Goal: Transaction & Acquisition: Purchase product/service

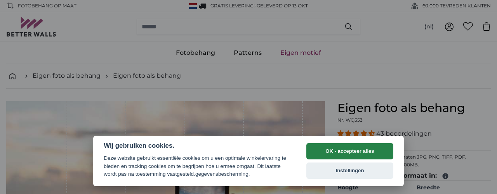
click at [316, 149] on button "OK - accepteer alles" at bounding box center [349, 151] width 87 height 16
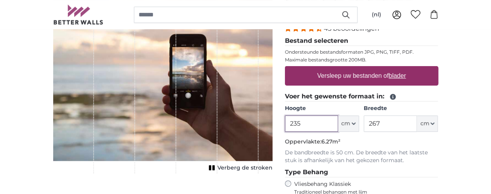
type input "235"
click at [417, 122] on input "267" at bounding box center [390, 123] width 53 height 16
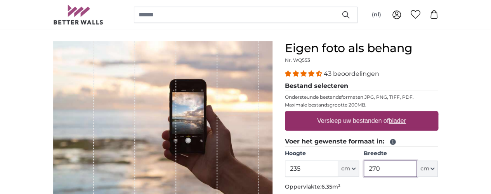
scroll to position [60, 0]
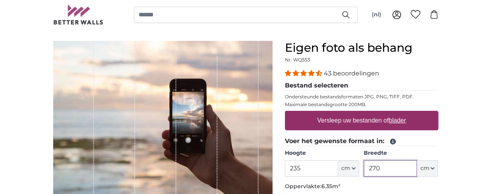
type input "270"
click at [406, 123] on u "blader" at bounding box center [396, 120] width 17 height 7
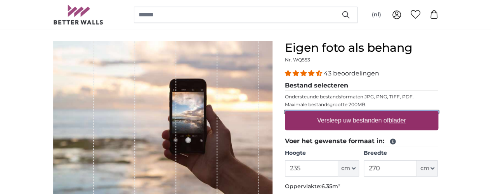
click at [438, 113] on input "Versleep uw bestanden of blader" at bounding box center [361, 112] width 153 height 2
type input "**********"
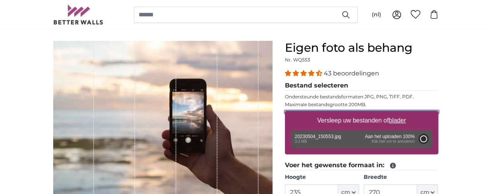
type input "200"
type input "266"
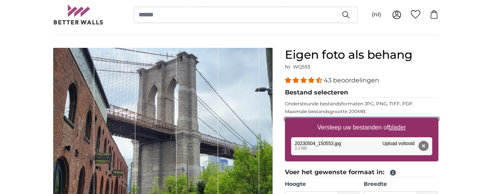
scroll to position [53, 0]
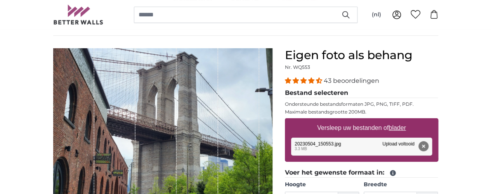
click at [432, 137] on div "Verwijderen Opnieuw proberen Verwijderen Uploaden Annuleren Opnieuw proberen Ve…" at bounding box center [361, 146] width 141 height 18
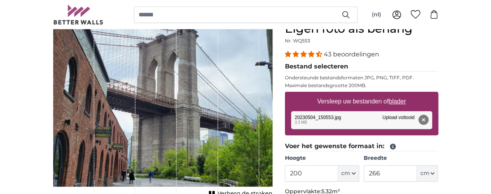
scroll to position [85, 0]
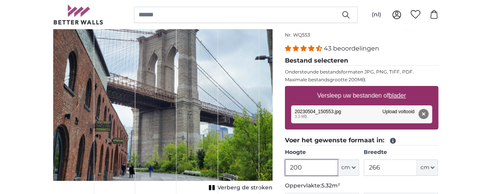
click at [338, 170] on input "200" at bounding box center [311, 167] width 53 height 16
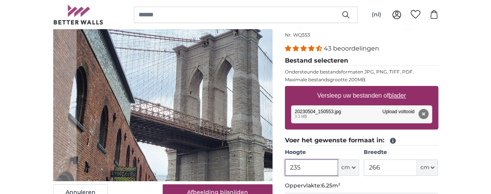
type input "235"
click at [417, 167] on input "266" at bounding box center [390, 167] width 53 height 16
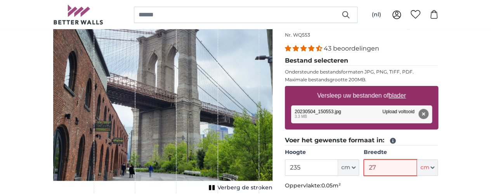
type input "270"
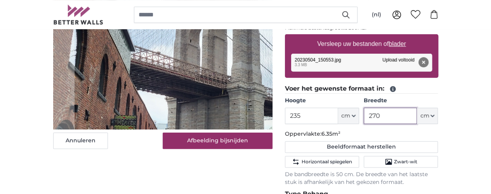
scroll to position [135, 0]
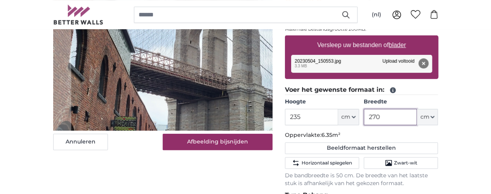
click at [205, 136] on cropper-handle at bounding box center [207, 84] width 272 height 237
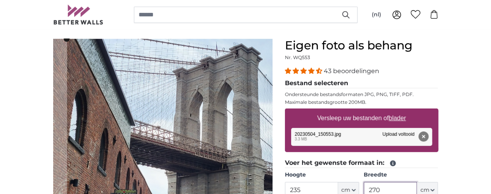
scroll to position [63, 0]
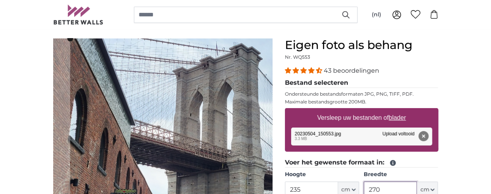
click at [233, 130] on cropper-handle at bounding box center [206, 156] width 272 height 237
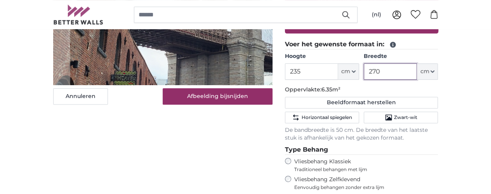
scroll to position [181, 0]
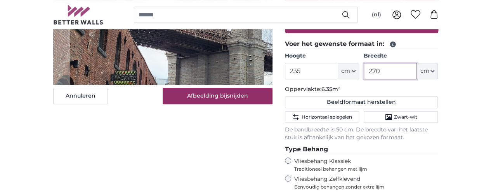
type input "270"
drag, startPoint x: 233, startPoint y: 130, endPoint x: 125, endPoint y: 184, distance: 120.6
click at [125, 184] on div "Annuleren Afbeelding bijsnijden Verberg de stroken" at bounding box center [163, 121] width 232 height 403
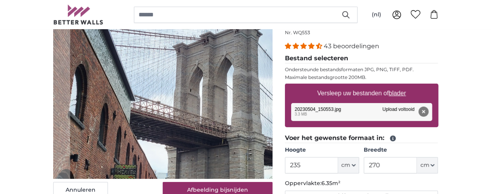
scroll to position [86, 0]
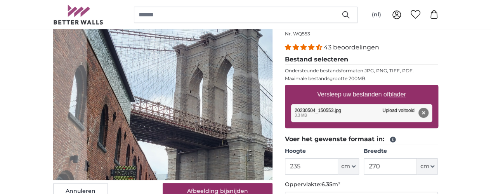
click at [152, 101] on cropper-handle at bounding box center [223, 133] width 272 height 237
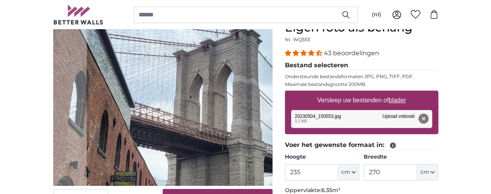
scroll to position [80, 0]
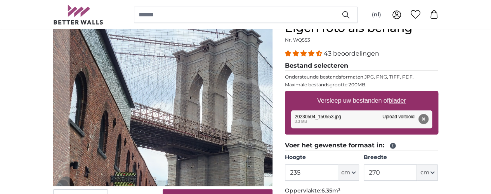
click at [152, 104] on cropper-handle at bounding box center [205, 139] width 272 height 237
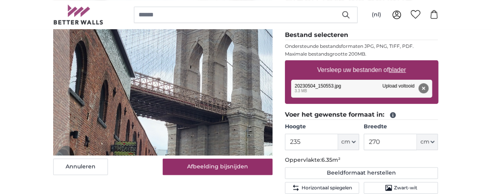
scroll to position [110, 0]
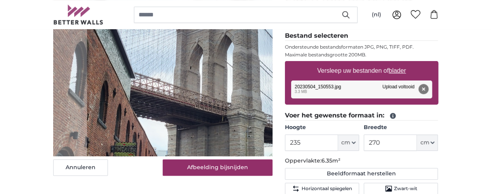
click at [170, 104] on cropper-handle at bounding box center [223, 109] width 272 height 237
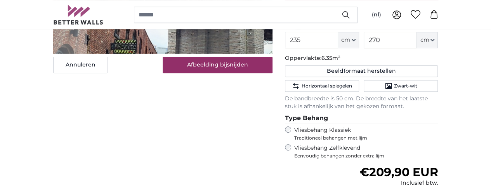
scroll to position [232, 0]
